Goal: Transaction & Acquisition: Obtain resource

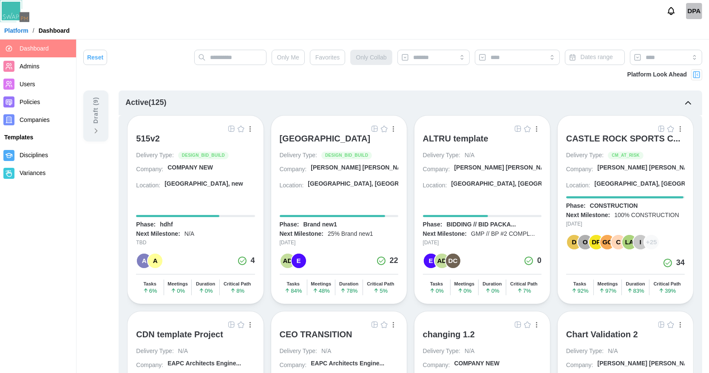
click at [331, 166] on div "[PERSON_NAME] [PERSON_NAME] [PERSON_NAME] A..." at bounding box center [393, 168] width 164 height 8
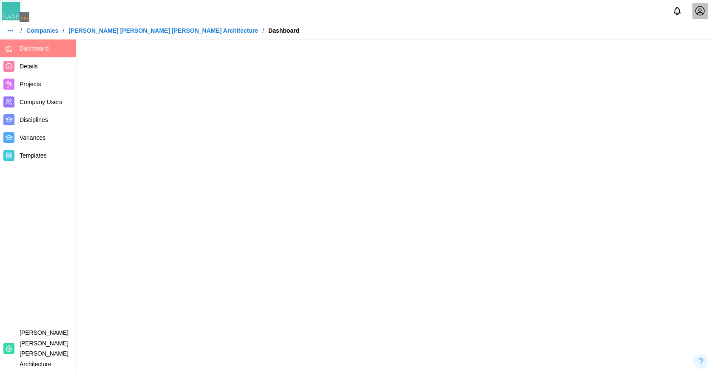
drag, startPoint x: 410, startPoint y: 227, endPoint x: 191, endPoint y: 219, distance: 218.6
click at [191, 219] on main at bounding box center [357, 186] width 715 height 373
click at [49, 158] on span "Templates" at bounding box center [46, 155] width 53 height 11
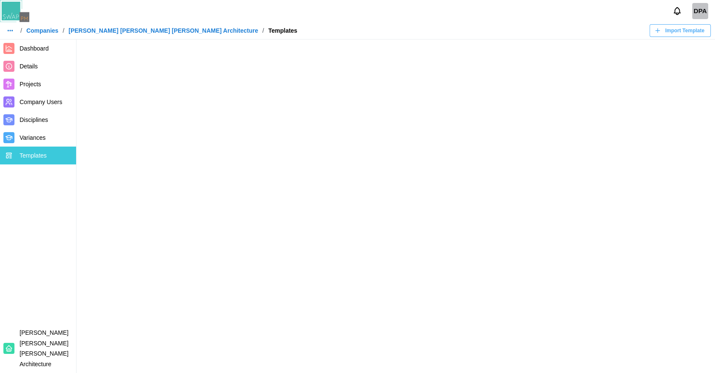
click at [662, 34] on div "Import Template" at bounding box center [679, 31] width 50 height 12
click at [672, 34] on span "Import Template" at bounding box center [684, 31] width 39 height 12
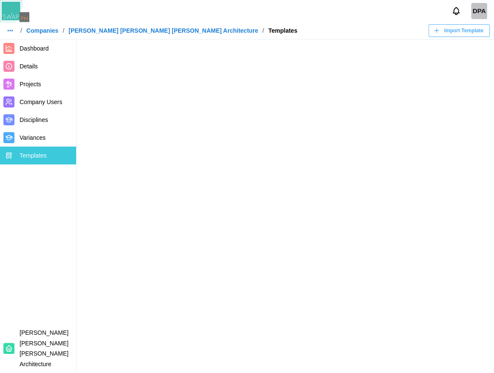
click at [453, 31] on span "Import Template" at bounding box center [463, 31] width 39 height 12
click at [475, 26] on span "Import Template" at bounding box center [463, 31] width 39 height 12
click at [475, 27] on span "Import Template" at bounding box center [463, 31] width 39 height 12
click at [456, 31] on span "Import Template" at bounding box center [463, 31] width 39 height 12
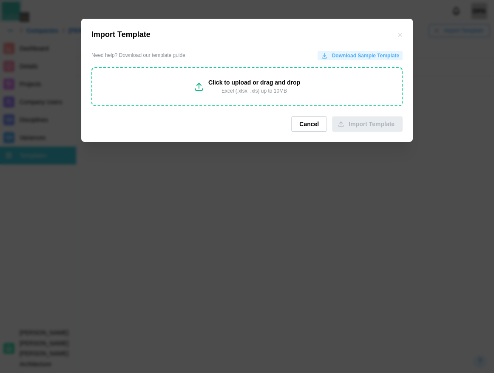
click at [349, 57] on span "Download Sample Template" at bounding box center [365, 55] width 67 height 8
